Goal: Navigation & Orientation: Find specific page/section

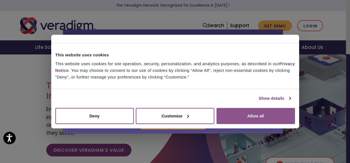
click at [236, 115] on button "Allow all" at bounding box center [256, 115] width 79 height 16
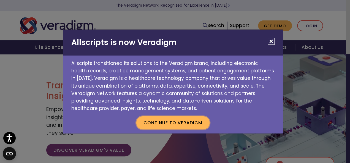
click at [173, 122] on button "Continue to Veradigm" at bounding box center [172, 122] width 73 height 13
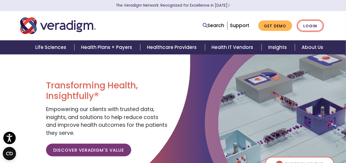
click at [310, 25] on link "Login" at bounding box center [310, 25] width 26 height 11
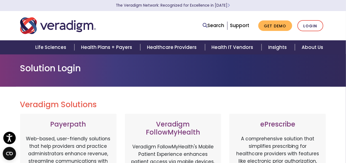
click at [312, 101] on h2 "Veradigm Solutions" at bounding box center [173, 104] width 306 height 9
click at [306, 25] on link "Login" at bounding box center [310, 25] width 26 height 11
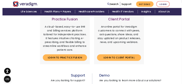
scroll to position [210, 0]
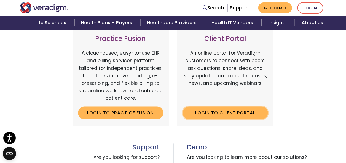
click at [247, 116] on link "Login to Client Portal" at bounding box center [225, 112] width 85 height 13
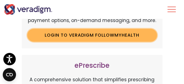
click at [108, 32] on link "Login to Veradigm FollowMyHealth" at bounding box center [91, 35] width 129 height 13
